Goal: Task Accomplishment & Management: Manage account settings

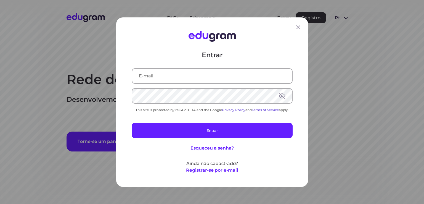
drag, startPoint x: 0, startPoint y: 0, endPoint x: 214, endPoint y: 77, distance: 227.9
click at [215, 77] on input "text" at bounding box center [212, 76] width 160 height 14
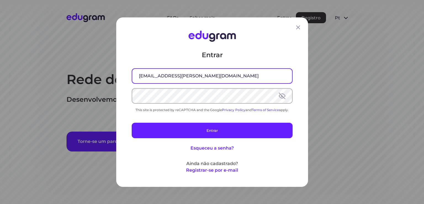
type input "jcs.siewert@gmail.com"
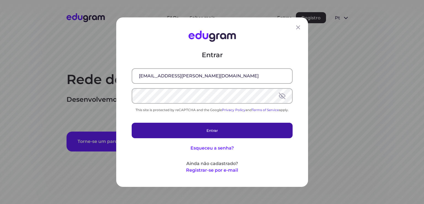
click at [164, 135] on button "Entrar" at bounding box center [212, 129] width 161 height 15
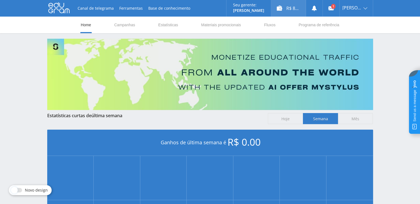
click at [293, 10] on div "R$ 8.00" at bounding box center [288, 8] width 35 height 17
